Goal: Task Accomplishment & Management: Use online tool/utility

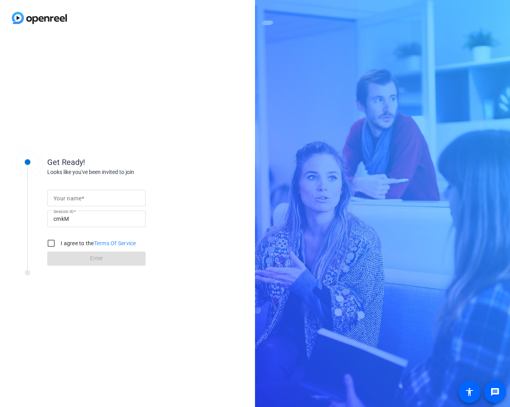
click at [74, 200] on mat-label "Your name" at bounding box center [68, 198] width 28 height 6
click at [74, 200] on input "Your name" at bounding box center [97, 197] width 86 height 9
type input "[PERSON_NAME]"
click at [54, 242] on input "I agree to the Terms Of Service" at bounding box center [51, 243] width 16 height 16
checkbox input "true"
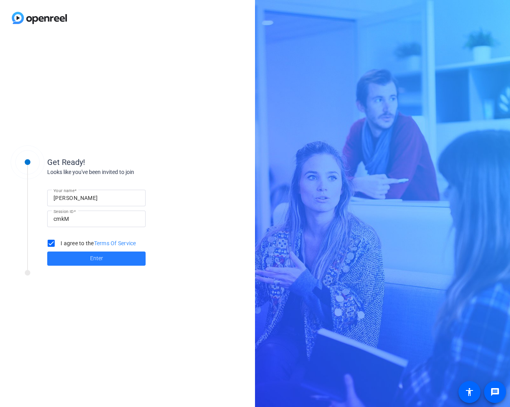
click at [79, 260] on span at bounding box center [96, 258] width 98 height 19
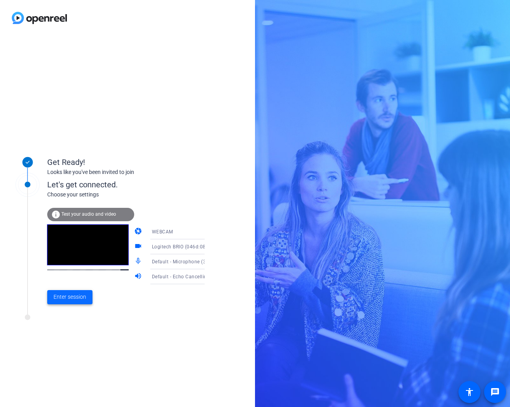
click at [73, 296] on span "Enter session" at bounding box center [70, 297] width 33 height 8
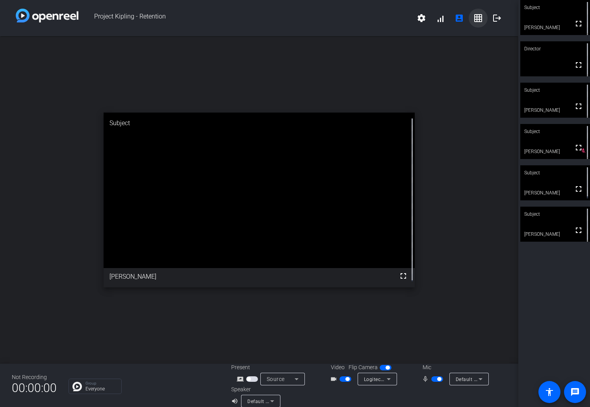
click at [473, 18] on mat-icon "grid_on" at bounding box center [477, 17] width 9 height 9
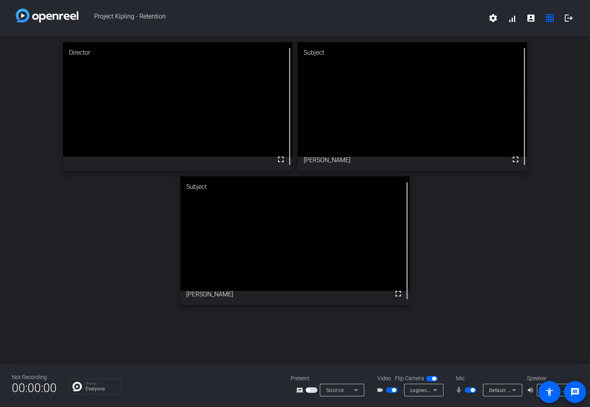
click at [506, 264] on div "Director fullscreen Subject fullscreen [PERSON_NAME] Subject fullscreen [PERSON…" at bounding box center [295, 173] width 590 height 275
click at [497, 296] on div "Director fullscreen Subject fullscreen [PERSON_NAME] Subject fullscreen [PERSON…" at bounding box center [295, 173] width 590 height 275
click at [495, 292] on div "Director fullscreen Subject fullscreen [PERSON_NAME] Subject fullscreen [PERSON…" at bounding box center [295, 173] width 590 height 275
